Goal: Task Accomplishment & Management: Use online tool/utility

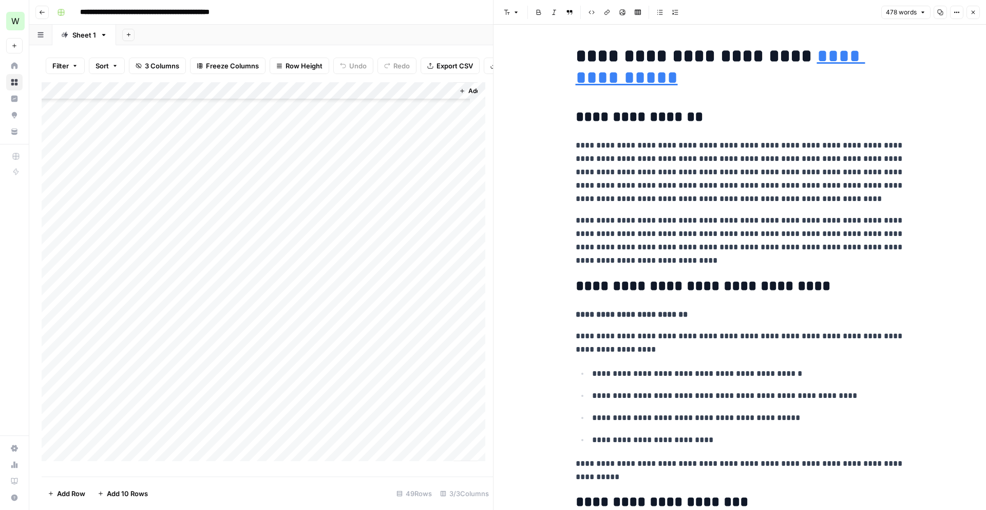
scroll to position [458, 0]
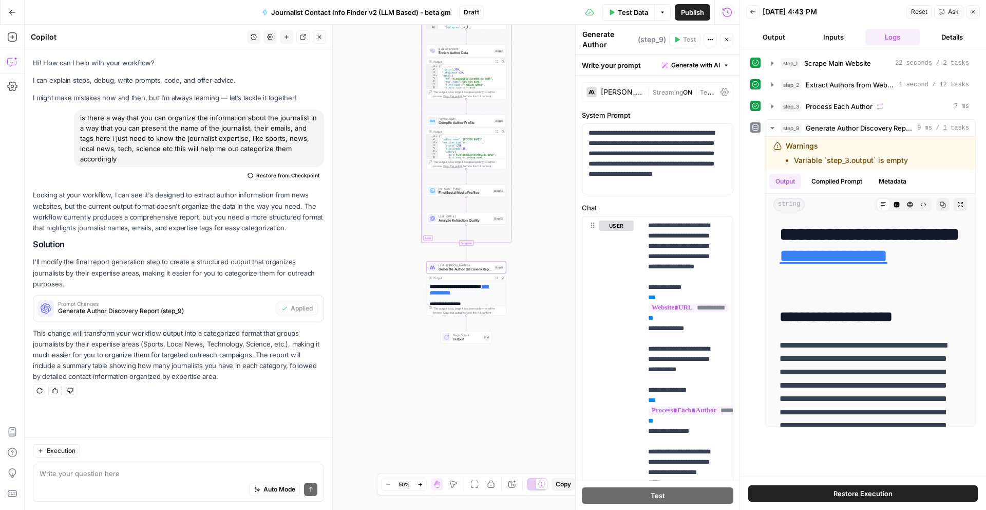
click at [12, 15] on icon "button" at bounding box center [12, 12] width 7 height 7
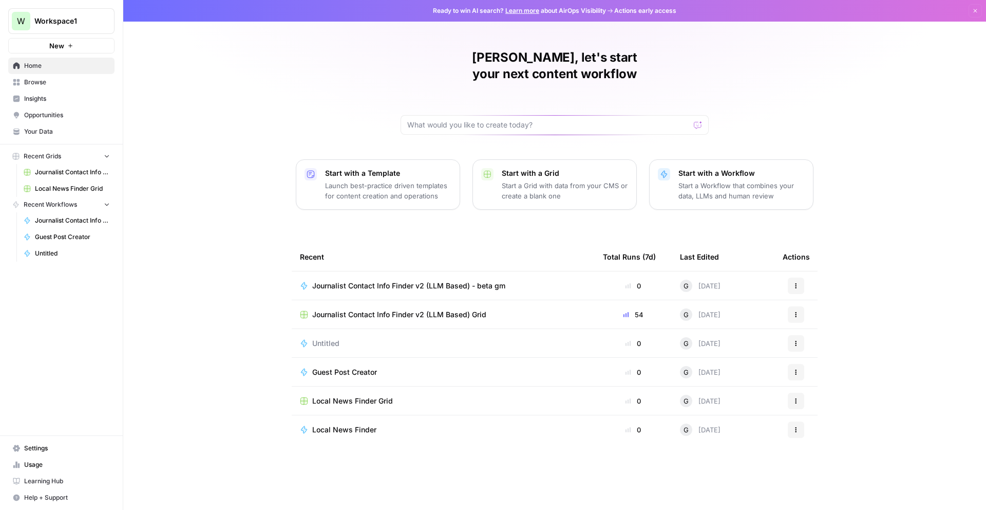
click at [512, 309] on div "Journalist Contact Info Finder v2 (LLM Based) Grid" at bounding box center [443, 314] width 287 height 10
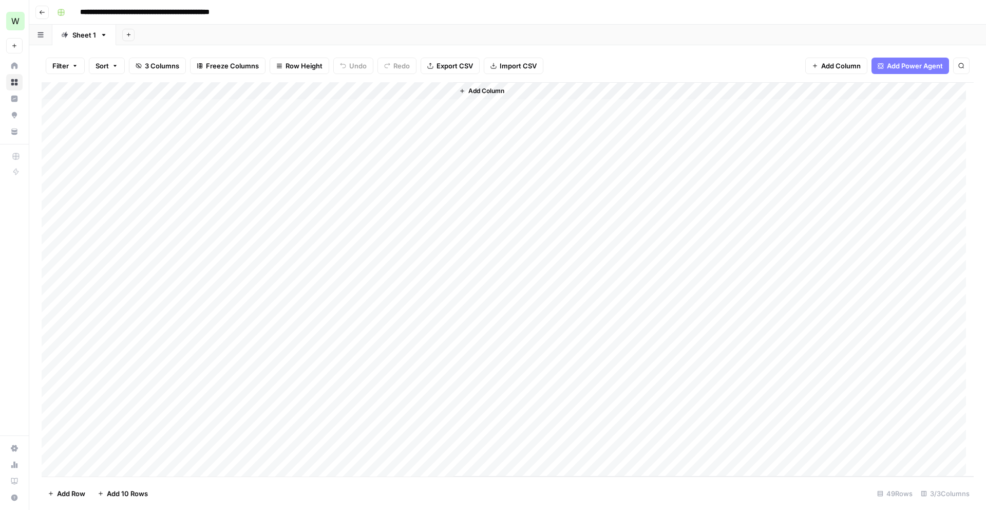
click at [442, 125] on div "Add Column" at bounding box center [508, 279] width 932 height 394
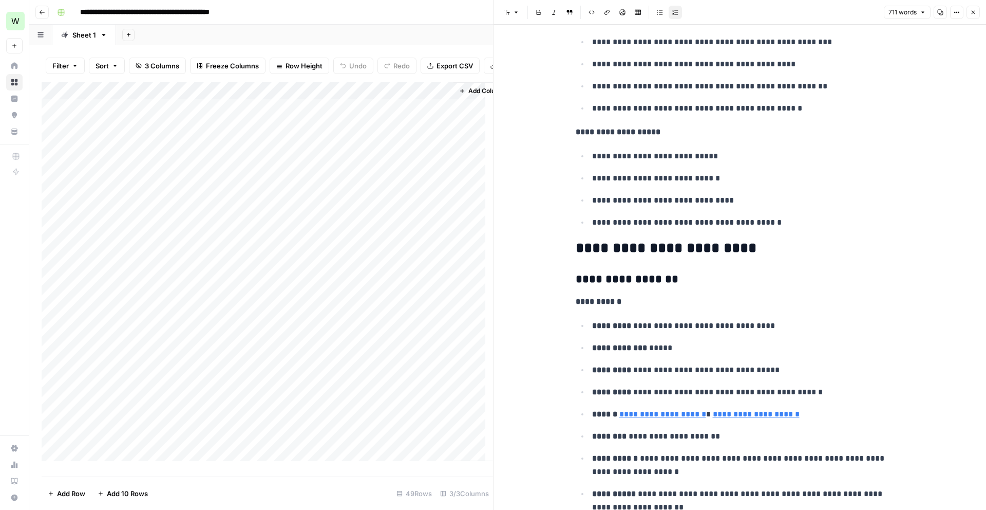
scroll to position [713, 0]
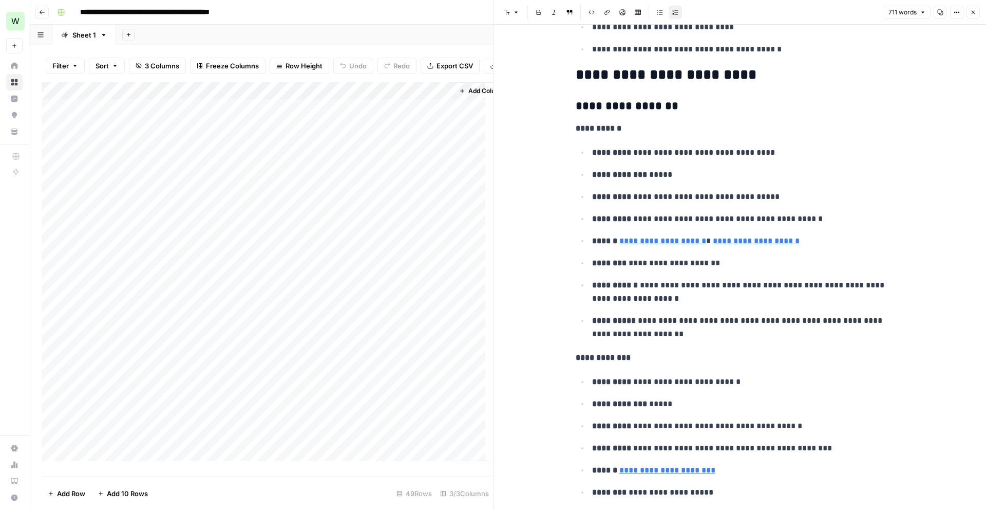
type input "mailto:[PERSON_NAME][EMAIL_ADDRESS][PERSON_NAME][DOMAIN_NAME]"
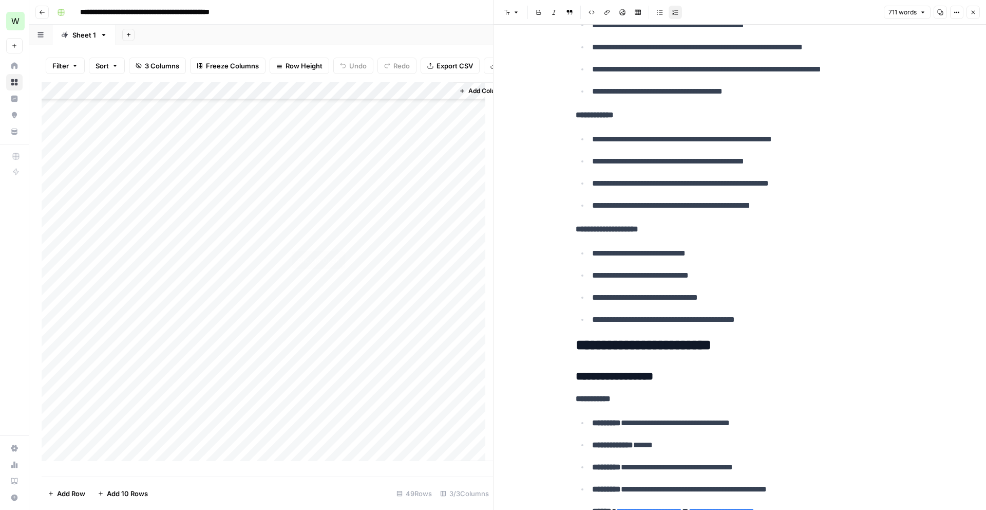
scroll to position [511, 0]
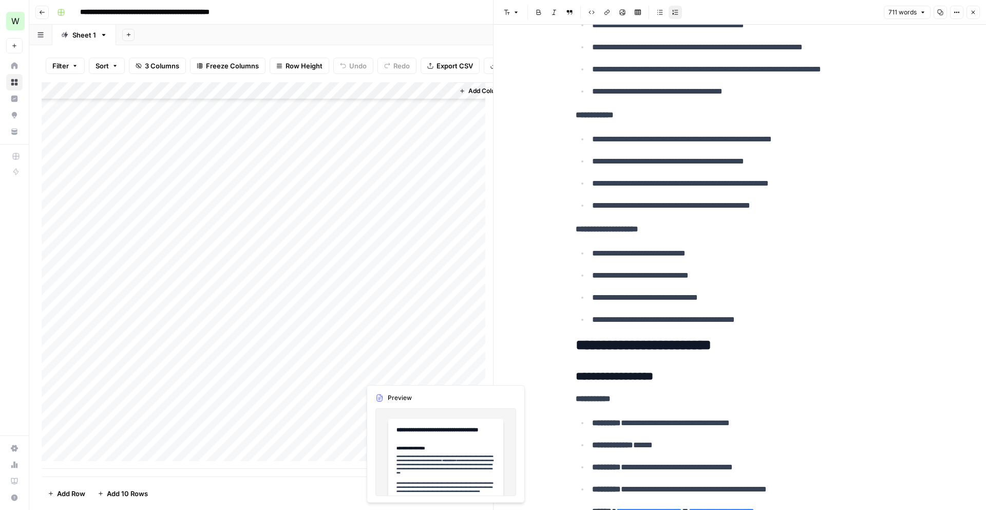
click at [381, 376] on div "Add Column" at bounding box center [268, 275] width 452 height 386
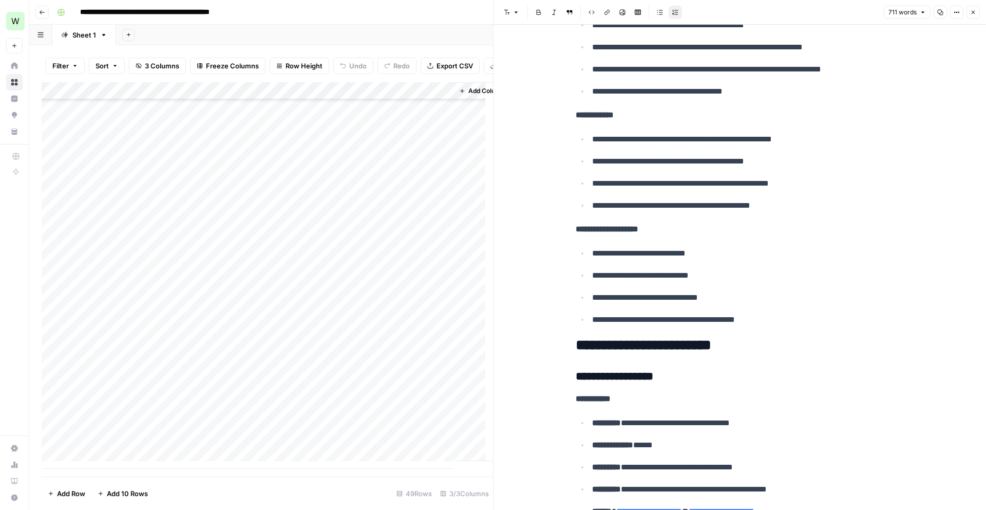
click at [441, 370] on div "Add Column" at bounding box center [268, 275] width 452 height 386
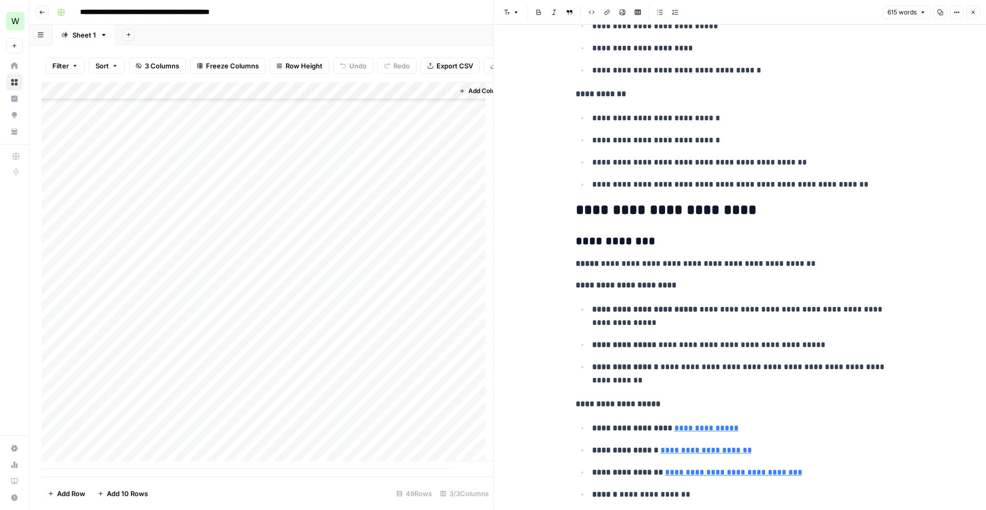
scroll to position [789, 0]
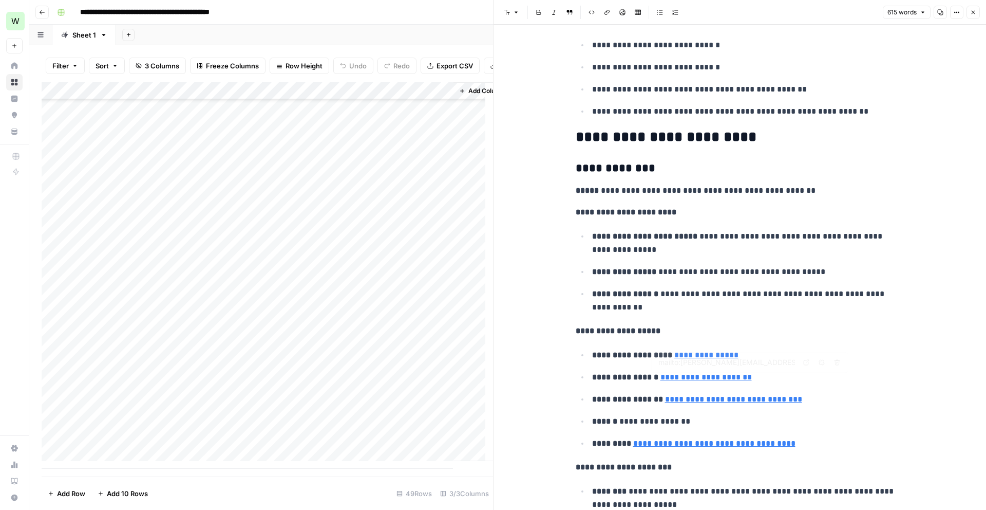
type input "mailto:[PERSON_NAME][EMAIL_ADDRESS][PERSON_NAME][DOMAIN_NAME]"
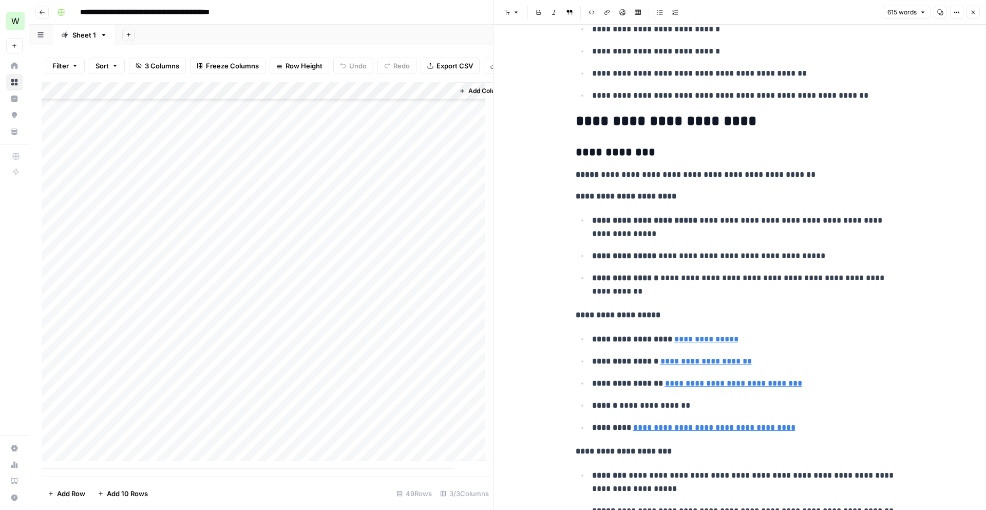
type input "mailto:[PERSON_NAME][EMAIL_ADDRESS][PERSON_NAME][DOMAIN_NAME]"
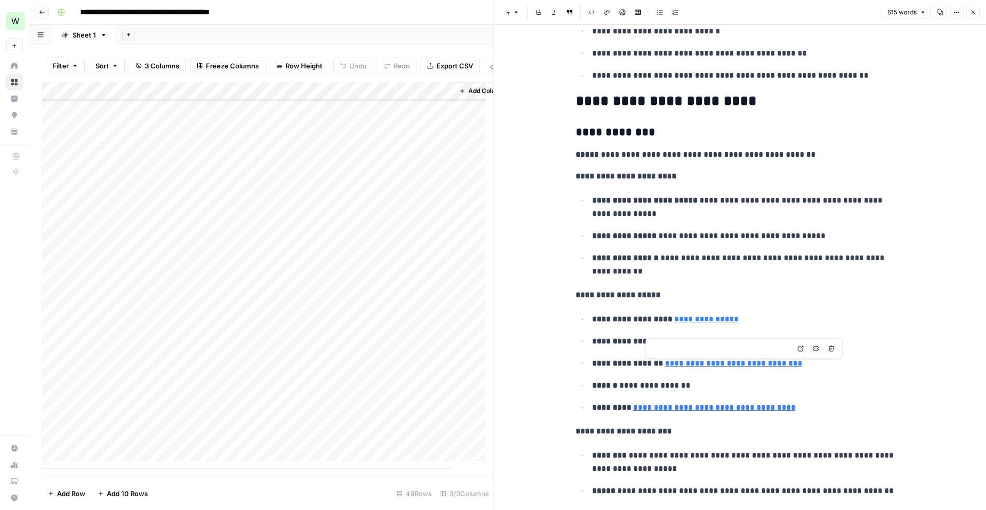
type input "mailto:[PERSON_NAME][EMAIL_ADDRESS][DOMAIN_NAME]"
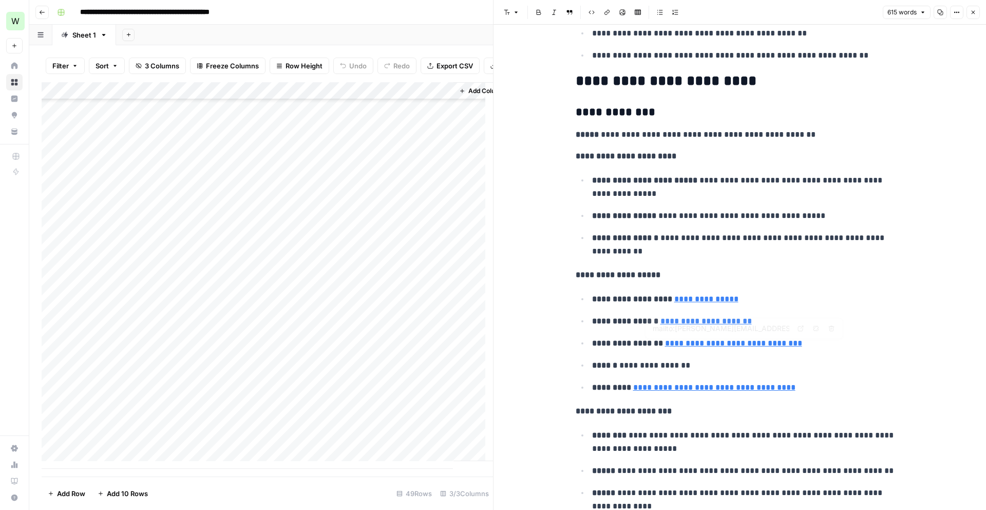
type input "mailto:[PERSON_NAME][EMAIL_ADDRESS][DOMAIN_NAME]"
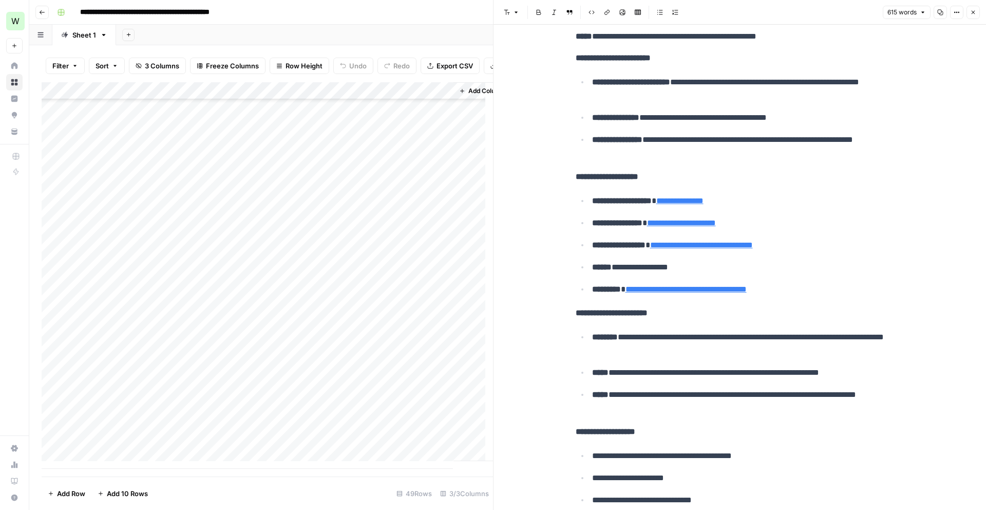
scroll to position [961, 0]
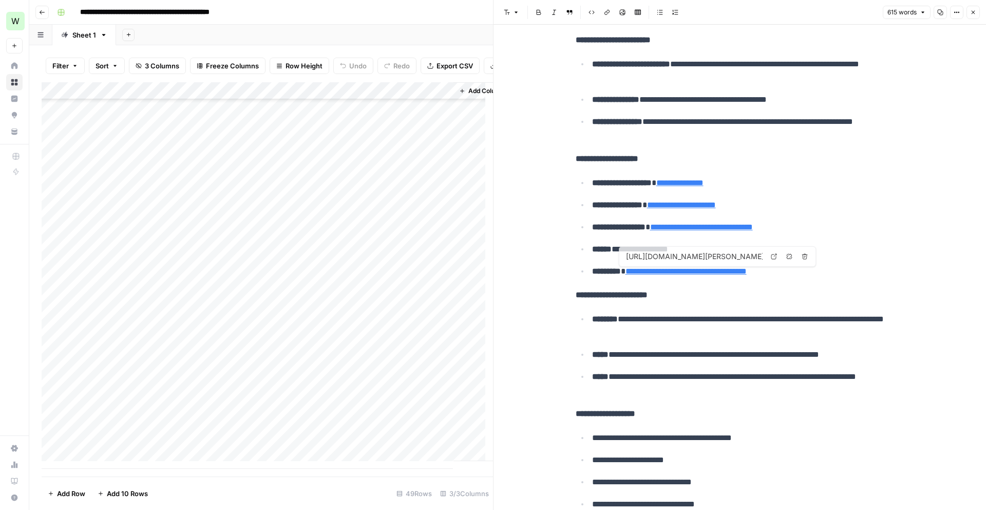
type input "mailto:[PERSON_NAME][EMAIL_ADDRESS][PERSON_NAME][DOMAIN_NAME]"
type input "[URL][DOMAIN_NAME][PERSON_NAME]"
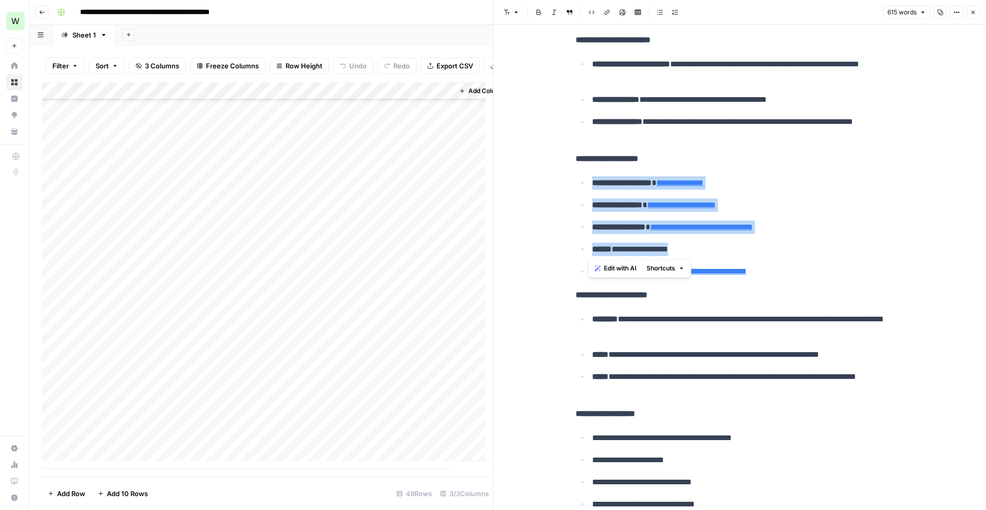
drag, startPoint x: 700, startPoint y: 251, endPoint x: 576, endPoint y: 169, distance: 148.5
click at [576, 169] on div "**********" at bounding box center [740, 282] width 341 height 2404
click at [885, 217] on ul "**********" at bounding box center [740, 227] width 329 height 102
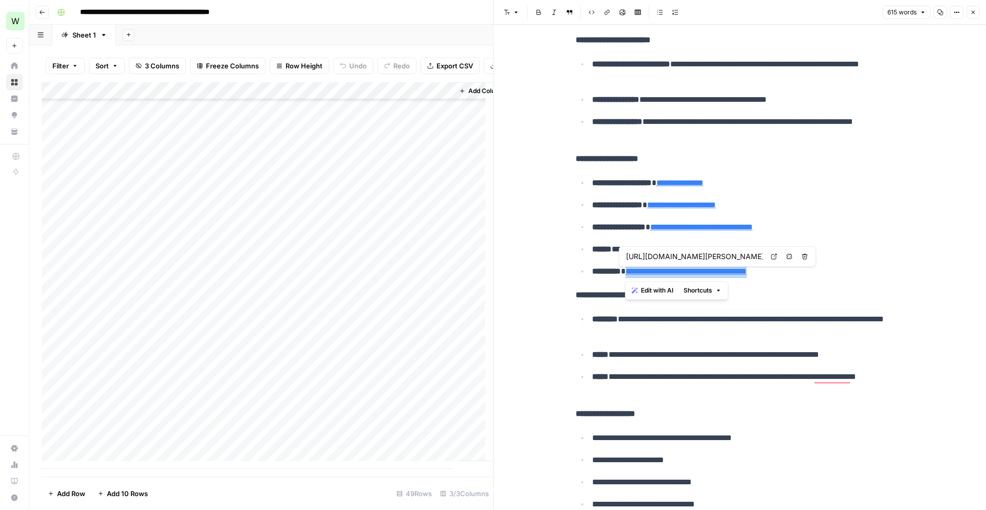
drag, startPoint x: 801, startPoint y: 271, endPoint x: 626, endPoint y: 271, distance: 175.2
click at [626, 271] on p "**********" at bounding box center [748, 271] width 312 height 13
click at [836, 272] on p "**********" at bounding box center [748, 271] width 312 height 13
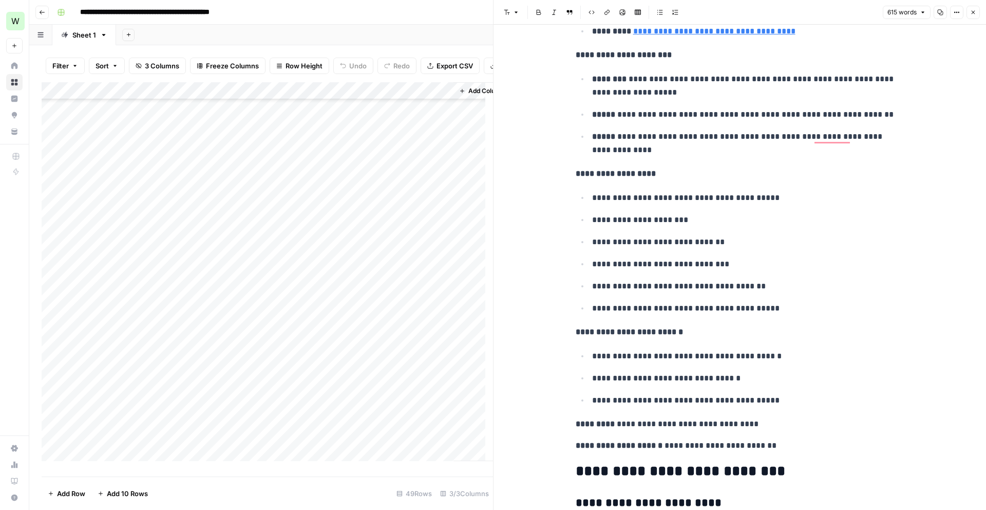
scroll to position [453, 0]
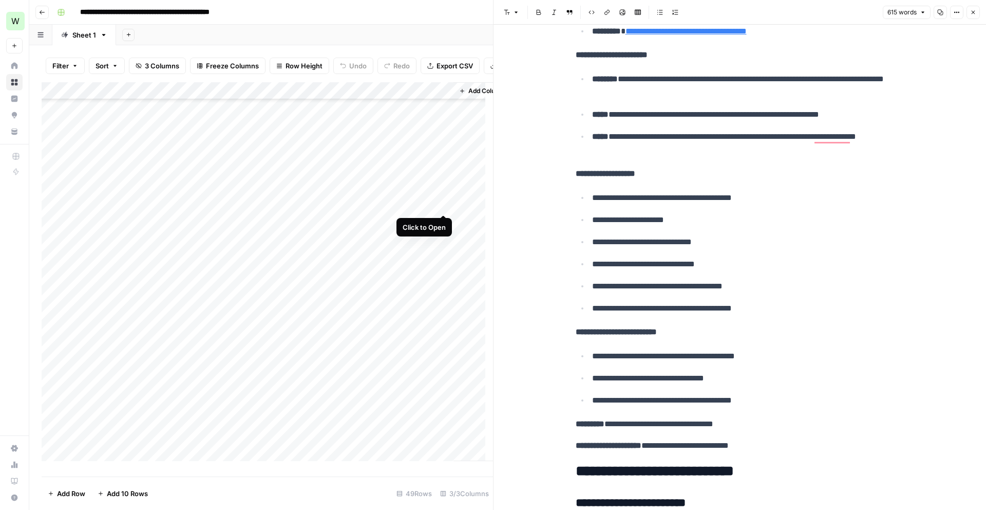
click at [446, 202] on div "Add Column" at bounding box center [268, 275] width 452 height 386
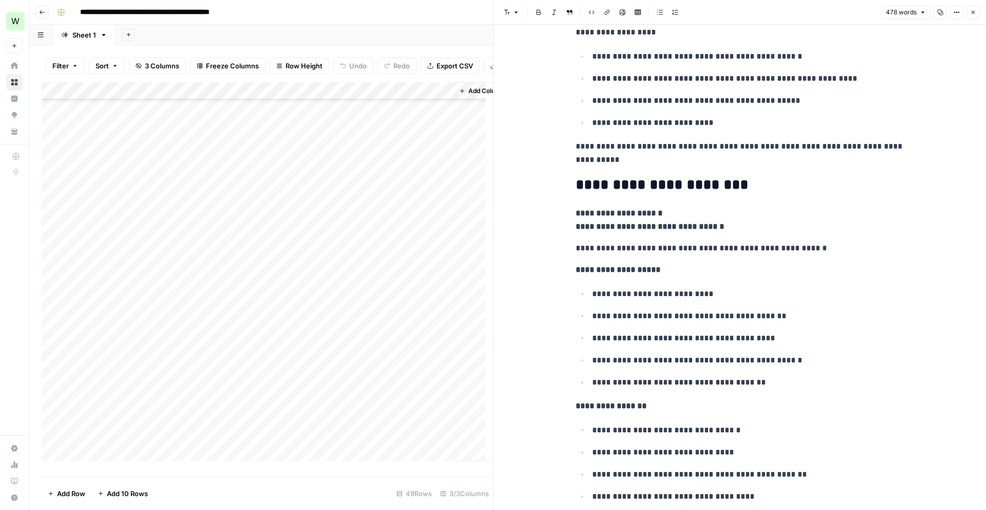
scroll to position [139, 0]
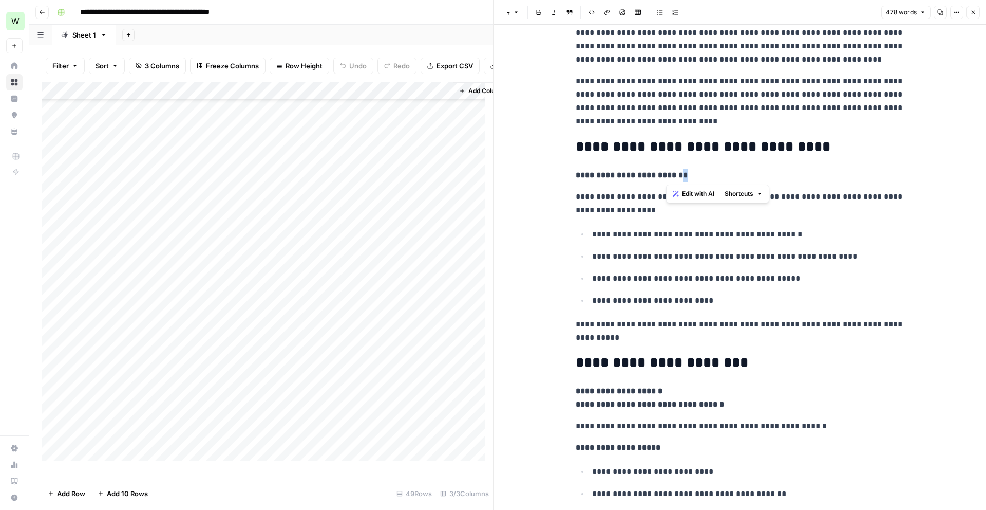
click at [672, 172] on p "**********" at bounding box center [740, 175] width 329 height 13
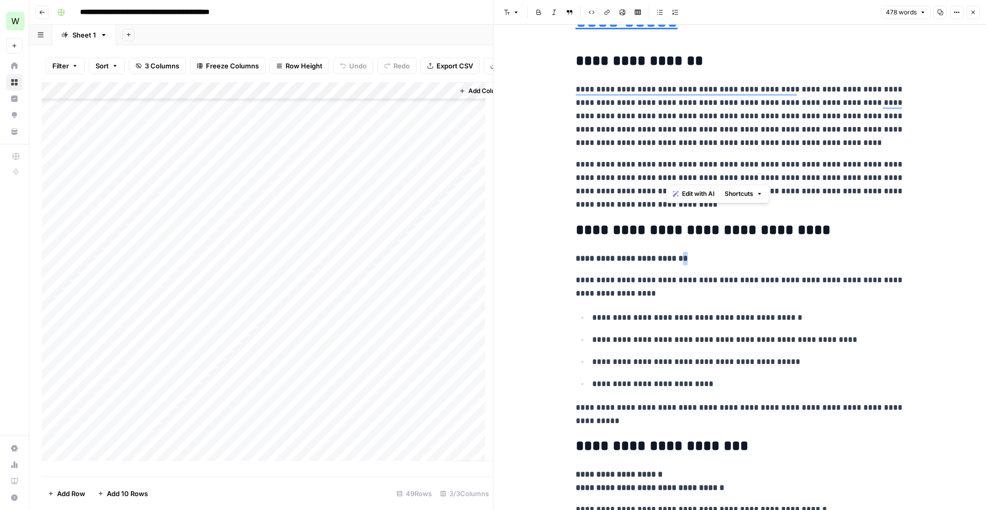
scroll to position [0, 0]
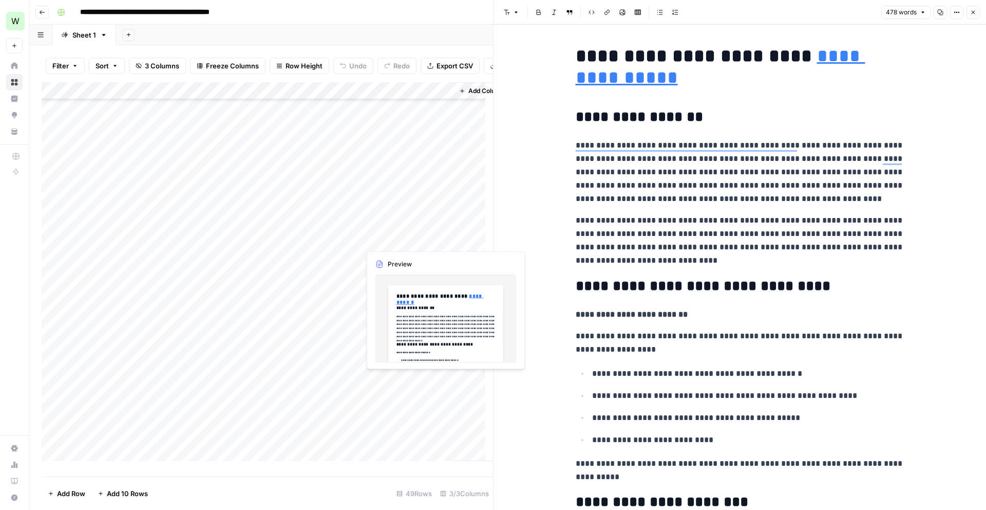
click at [391, 239] on div "Add Column" at bounding box center [268, 275] width 452 height 386
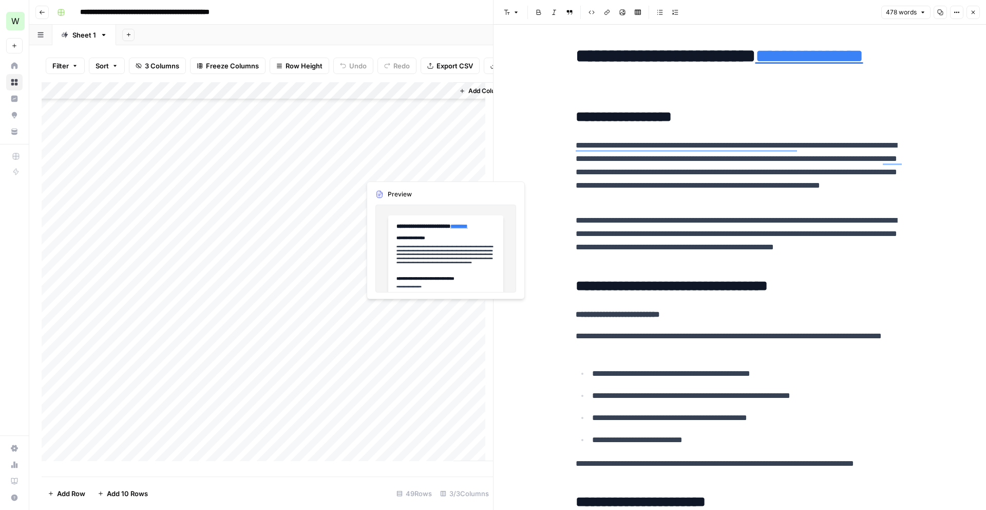
click at [411, 165] on div "Add Column" at bounding box center [268, 275] width 452 height 386
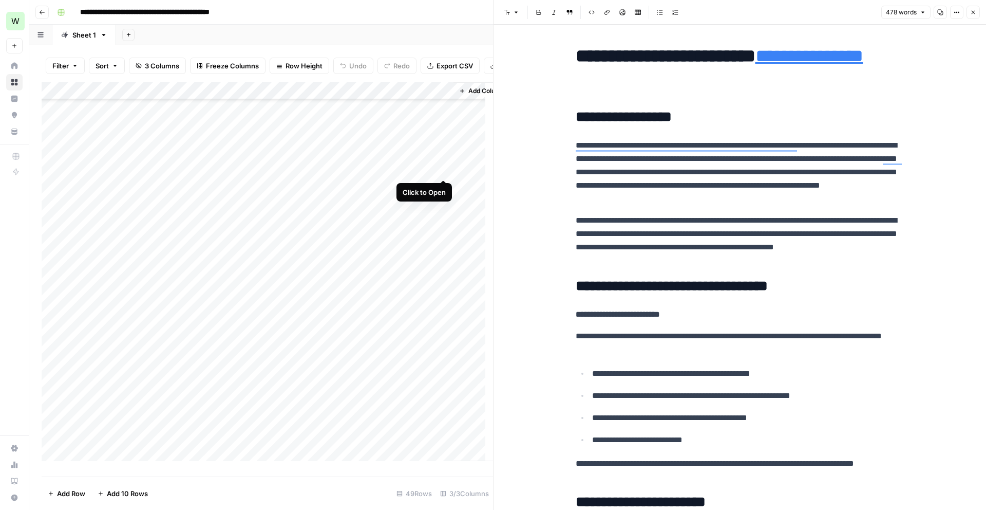
click at [443, 169] on div "Add Column" at bounding box center [268, 275] width 452 height 386
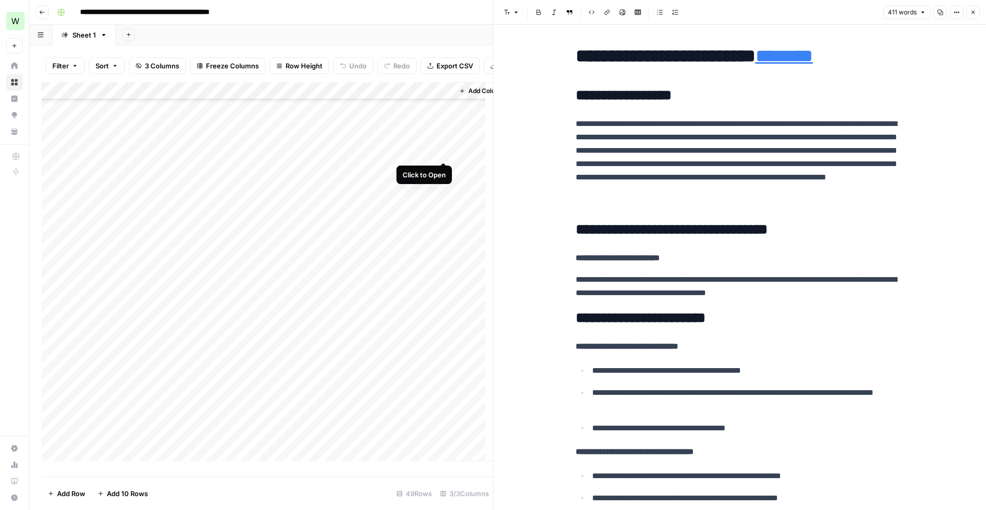
click at [445, 150] on div "Add Column" at bounding box center [268, 275] width 452 height 386
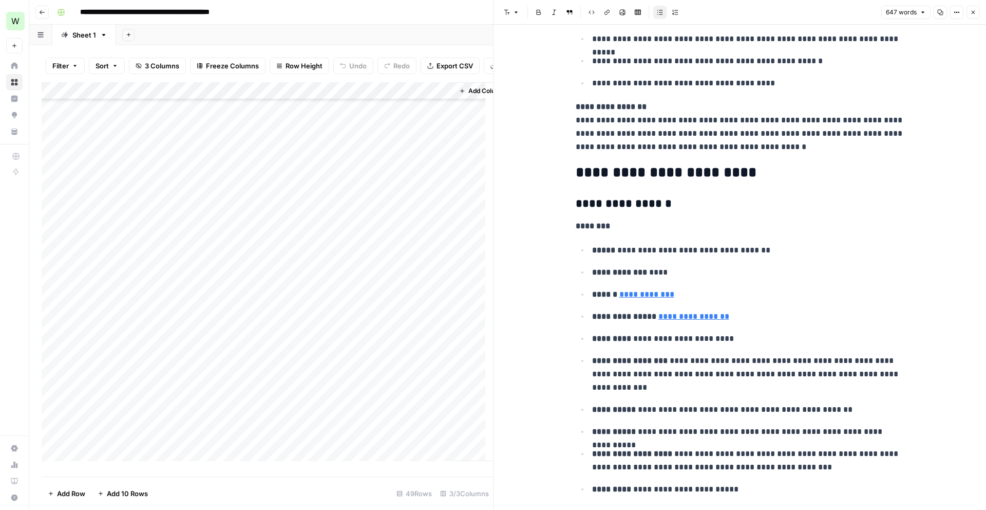
scroll to position [526, 0]
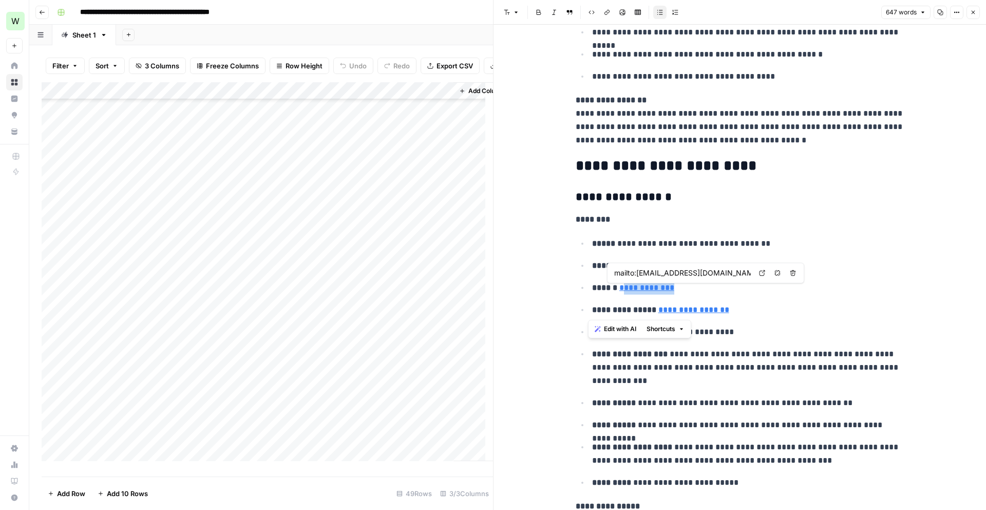
drag, startPoint x: 687, startPoint y: 296, endPoint x: 623, endPoint y: 292, distance: 64.9
click at [623, 292] on ul "**********" at bounding box center [740, 362] width 329 height 253
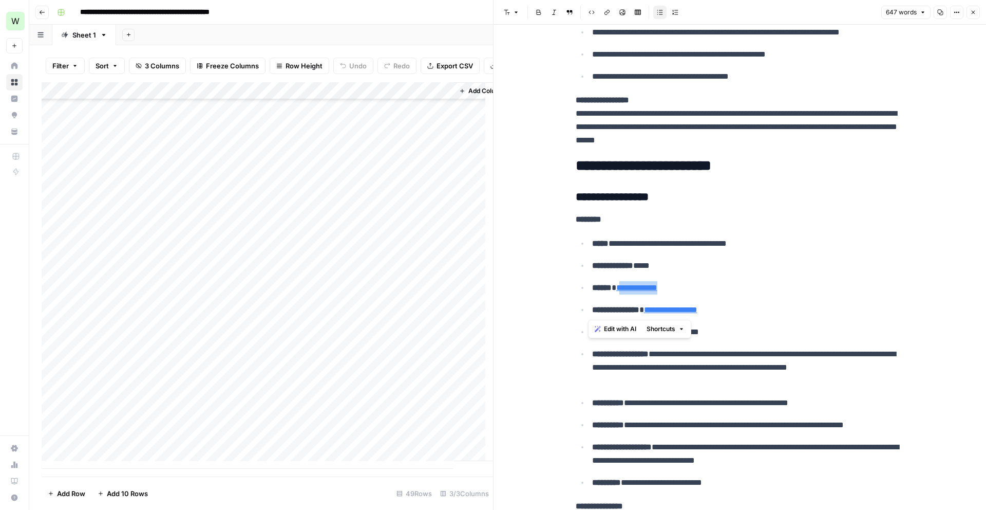
click at [118, 487] on button "Add 10 Rows" at bounding box center [122, 493] width 63 height 16
click at [120, 266] on div "Add Column" at bounding box center [268, 275] width 452 height 386
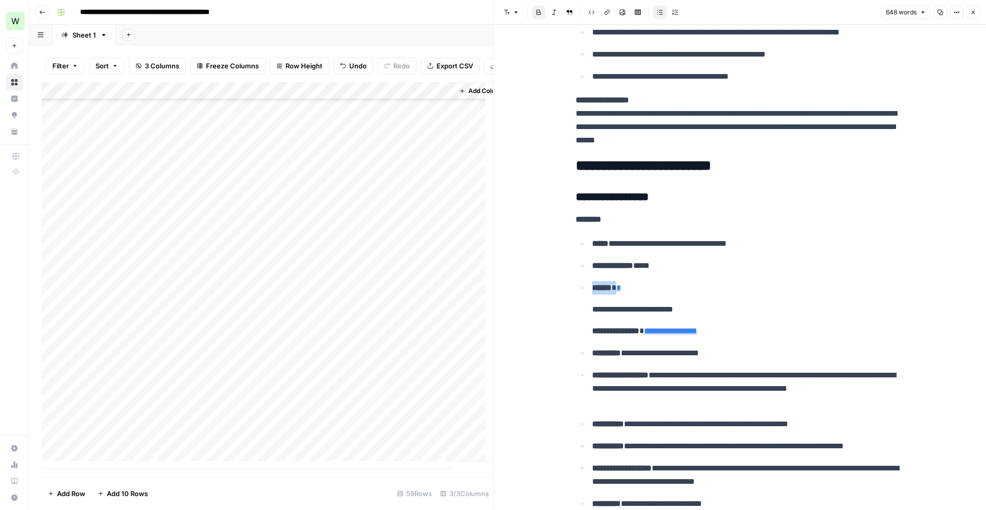
click at [293, 268] on div "Add Column" at bounding box center [268, 275] width 452 height 386
click at [728, 284] on p "****** *" at bounding box center [748, 287] width 312 height 13
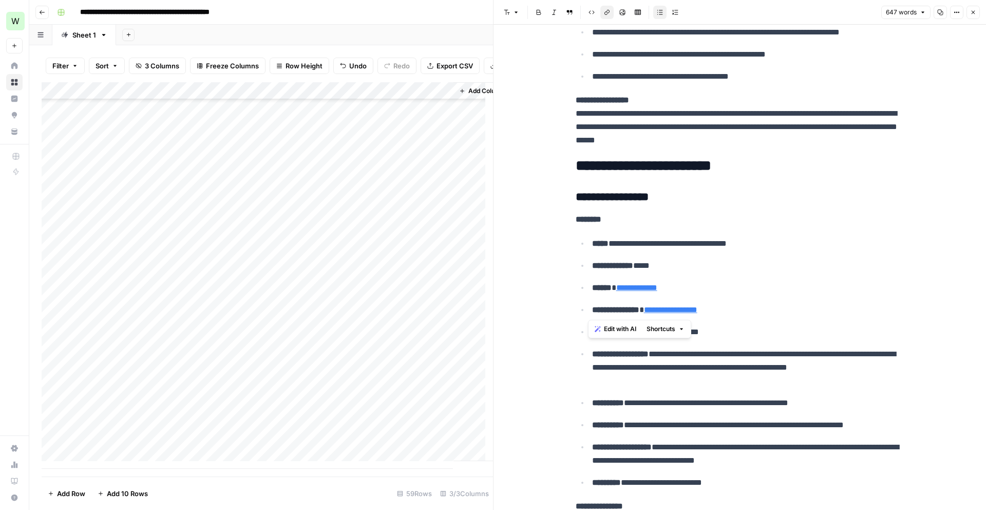
click at [742, 269] on p "**********" at bounding box center [748, 265] width 312 height 13
click at [441, 270] on div "Add Column" at bounding box center [268, 275] width 452 height 386
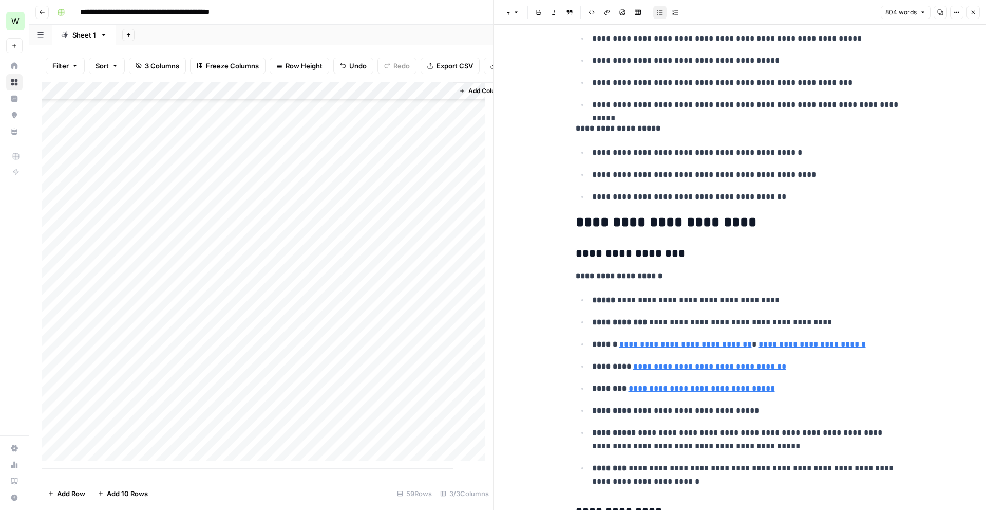
scroll to position [561, 0]
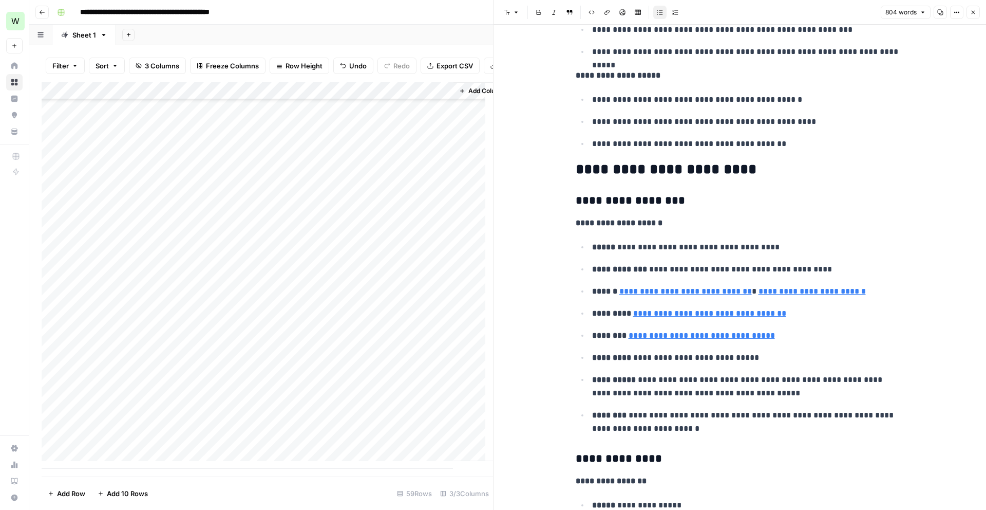
click at [106, 291] on div "Add Column" at bounding box center [268, 275] width 452 height 386
click at [290, 285] on div "Add Column" at bounding box center [268, 275] width 452 height 386
click at [292, 303] on div "Add Column" at bounding box center [268, 275] width 452 height 386
click at [289, 321] on div "Add Column" at bounding box center [268, 275] width 452 height 386
click at [295, 340] on div "Add Column" at bounding box center [268, 275] width 452 height 386
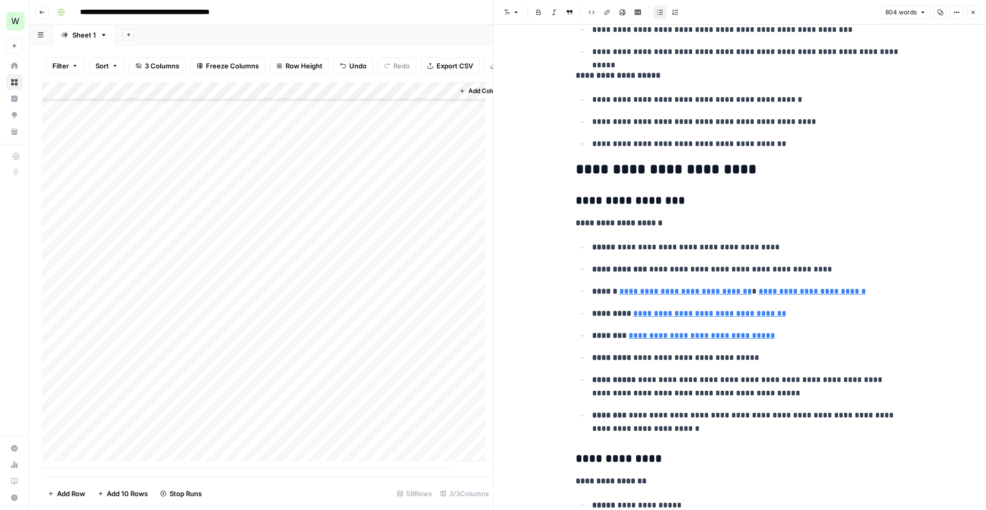
click at [294, 359] on div "Add Column" at bounding box center [268, 275] width 452 height 386
click at [292, 376] on div "Add Column" at bounding box center [268, 275] width 452 height 386
click at [297, 390] on div "Add Column" at bounding box center [268, 275] width 452 height 386
click at [294, 406] on div "Add Column" at bounding box center [268, 275] width 452 height 386
click at [293, 427] on div "Add Column" at bounding box center [268, 275] width 452 height 386
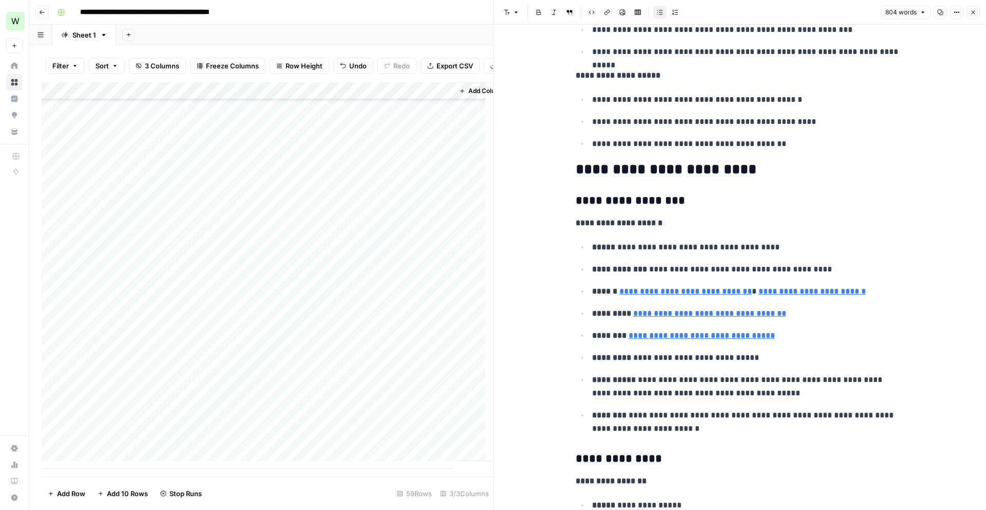
click at [293, 442] on div "Add Column" at bounding box center [268, 275] width 452 height 386
click at [417, 408] on div "Add Column" at bounding box center [268, 275] width 452 height 386
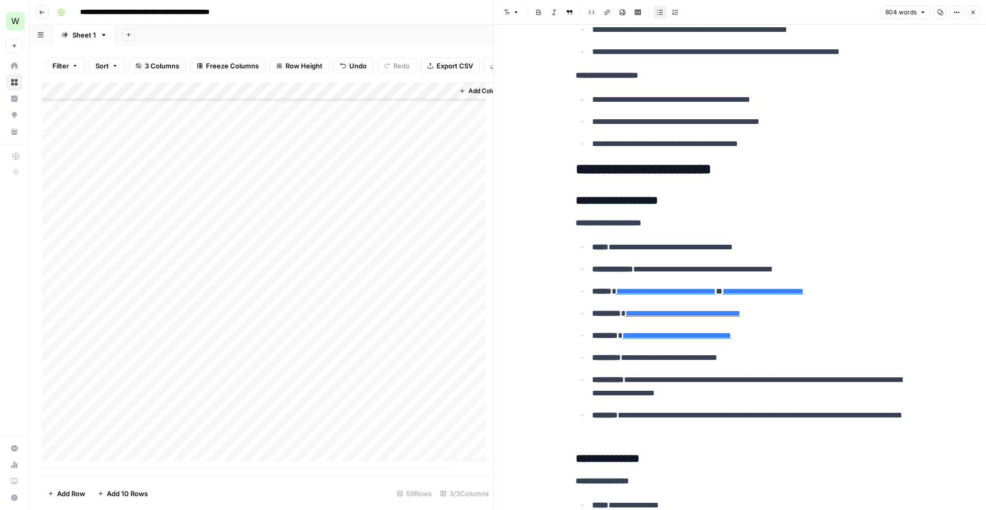
click at [444, 405] on div "Add Column" at bounding box center [268, 275] width 452 height 386
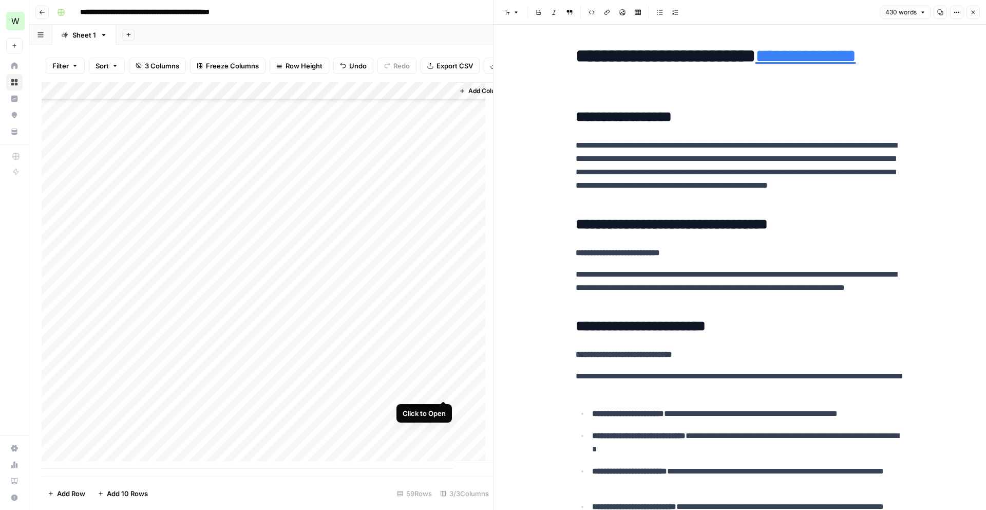
click at [446, 391] on div "Add Column" at bounding box center [268, 275] width 452 height 386
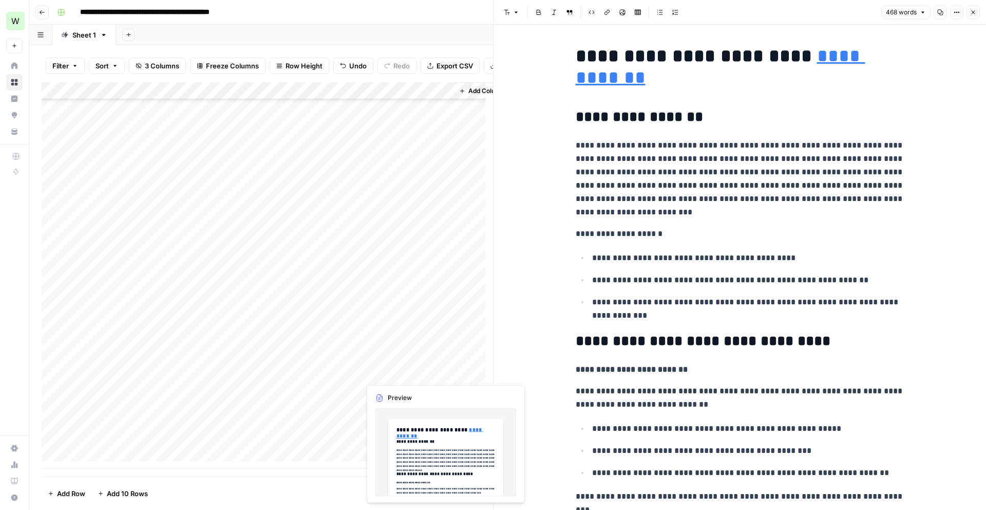
click at [446, 372] on div "Add Column" at bounding box center [268, 275] width 452 height 386
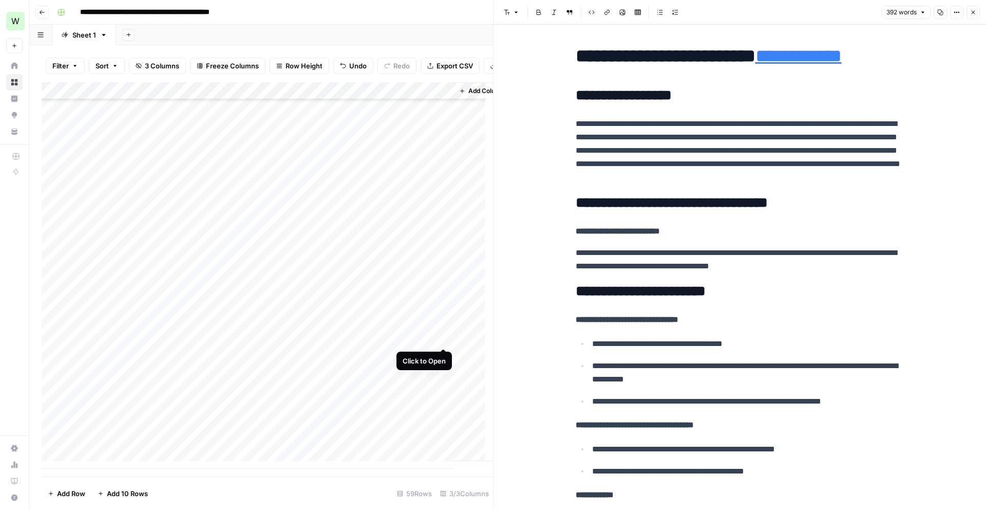
click at [439, 333] on div "Add Column" at bounding box center [268, 275] width 452 height 386
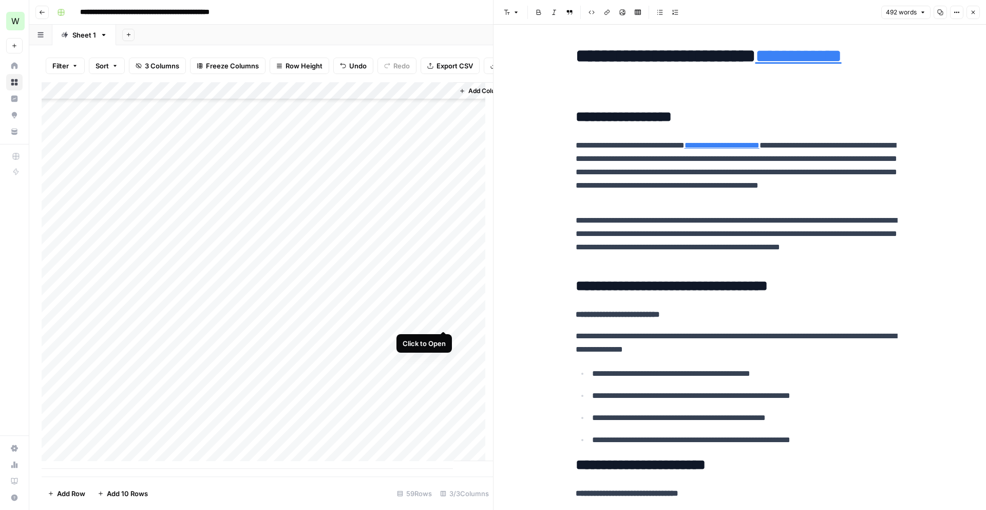
click at [444, 318] on div "Add Column" at bounding box center [268, 275] width 452 height 386
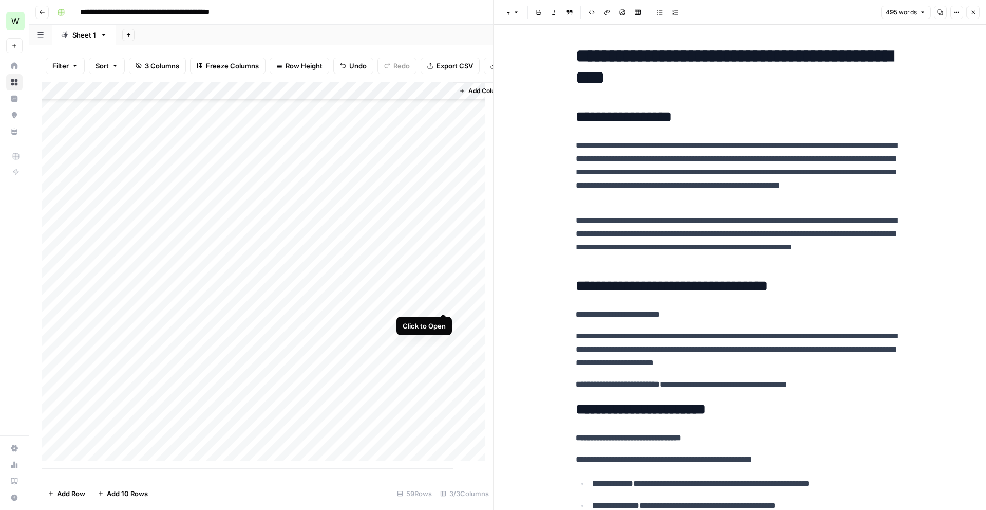
click at [445, 300] on div "Add Column" at bounding box center [268, 275] width 452 height 386
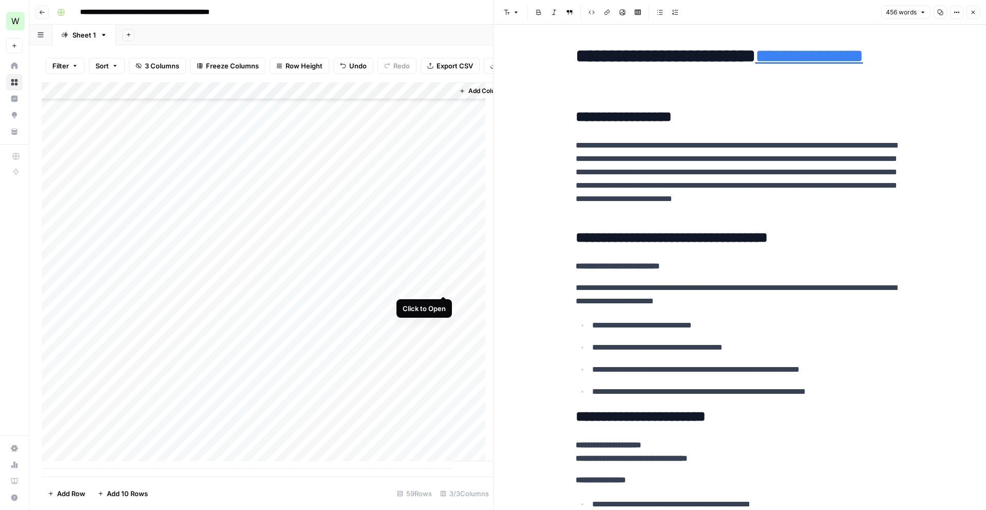
click at [444, 286] on div "Add Column" at bounding box center [268, 275] width 452 height 386
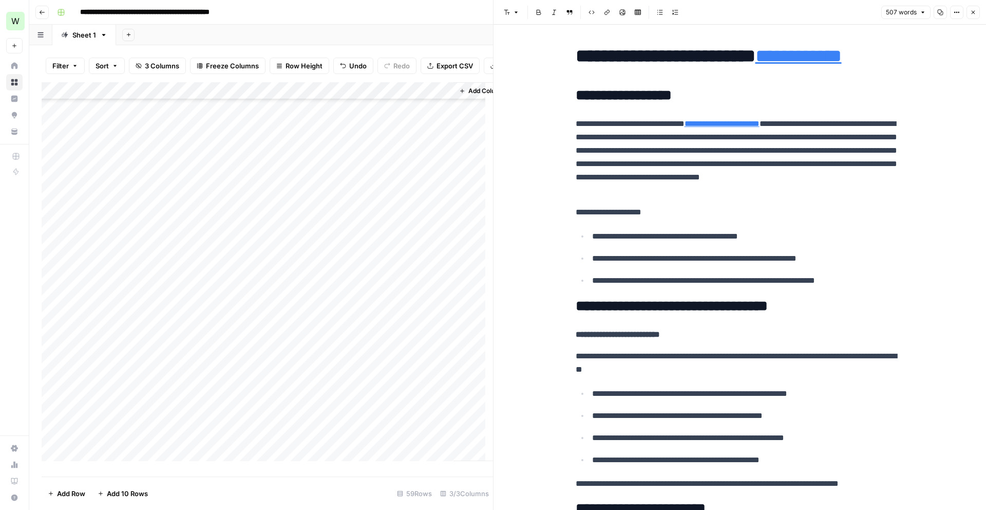
scroll to position [686, 0]
click at [148, 284] on div "Add Column" at bounding box center [268, 275] width 452 height 386
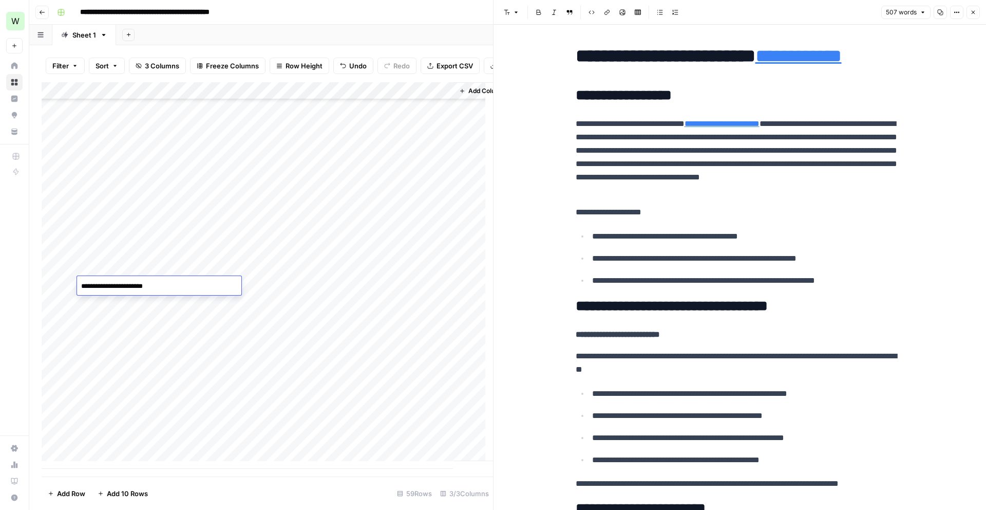
click at [148, 284] on textarea "**********" at bounding box center [159, 286] width 164 height 14
